Goal: Information Seeking & Learning: Understand process/instructions

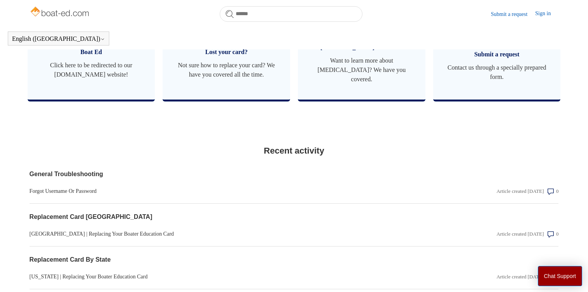
scroll to position [511, 0]
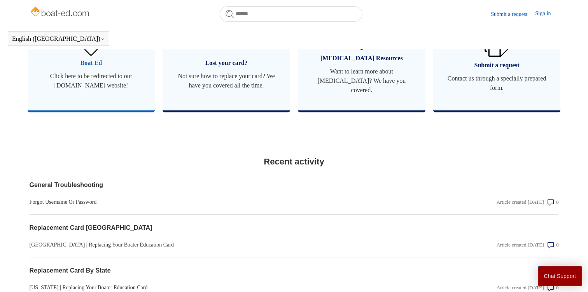
click at [119, 75] on span "Click here to be redirected to our [DOMAIN_NAME] website!" at bounding box center [91, 81] width 104 height 19
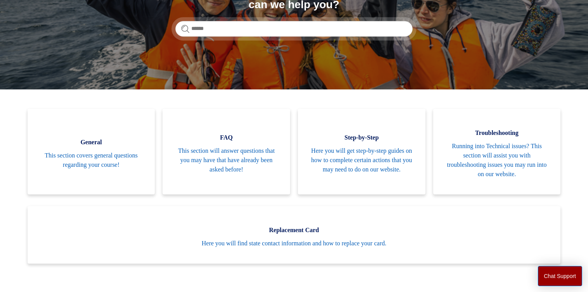
scroll to position [120, 0]
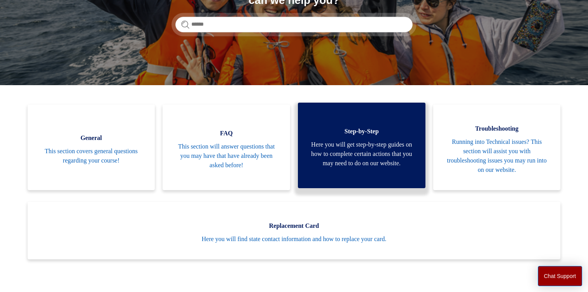
click at [394, 168] on span "Here you will get step-by-step guides on how to complete certain actions that y…" at bounding box center [362, 154] width 104 height 28
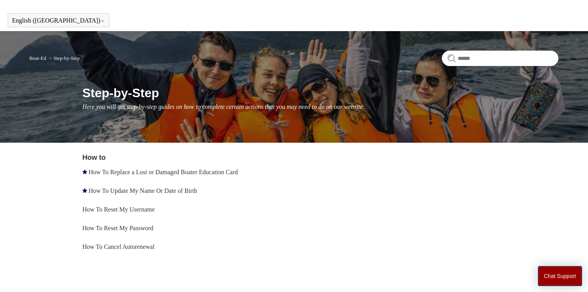
scroll to position [43, 0]
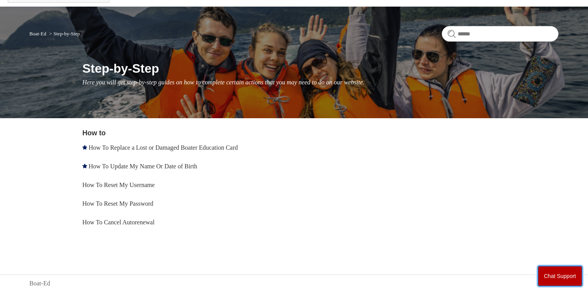
click at [570, 277] on button "Chat Support" at bounding box center [560, 276] width 45 height 20
